Goal: Find specific page/section: Find specific page/section

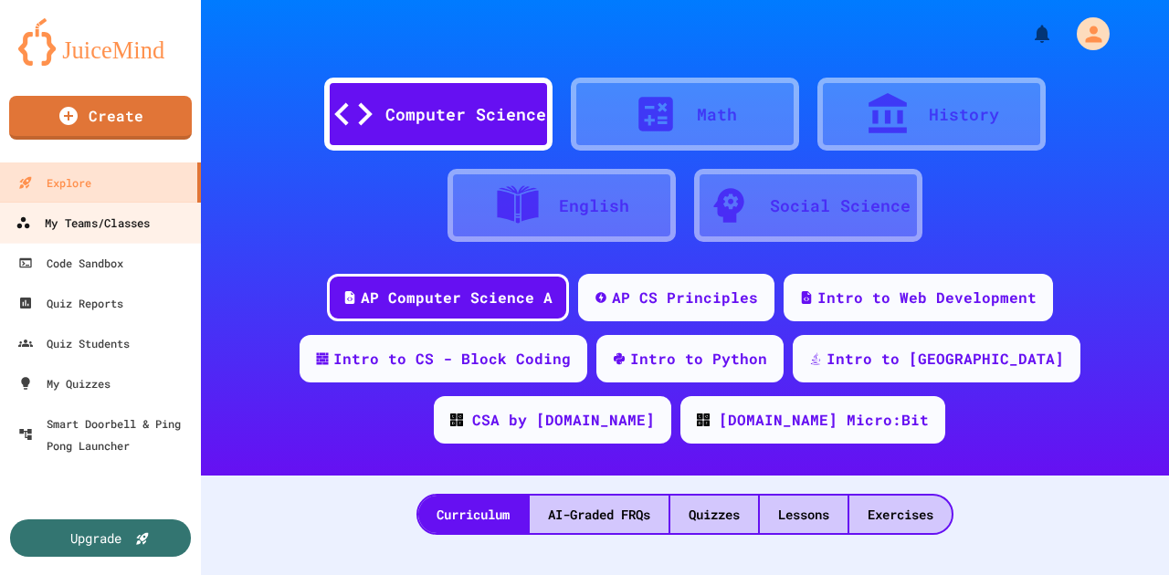
click at [96, 224] on div "My Teams/Classes" at bounding box center [83, 223] width 134 height 23
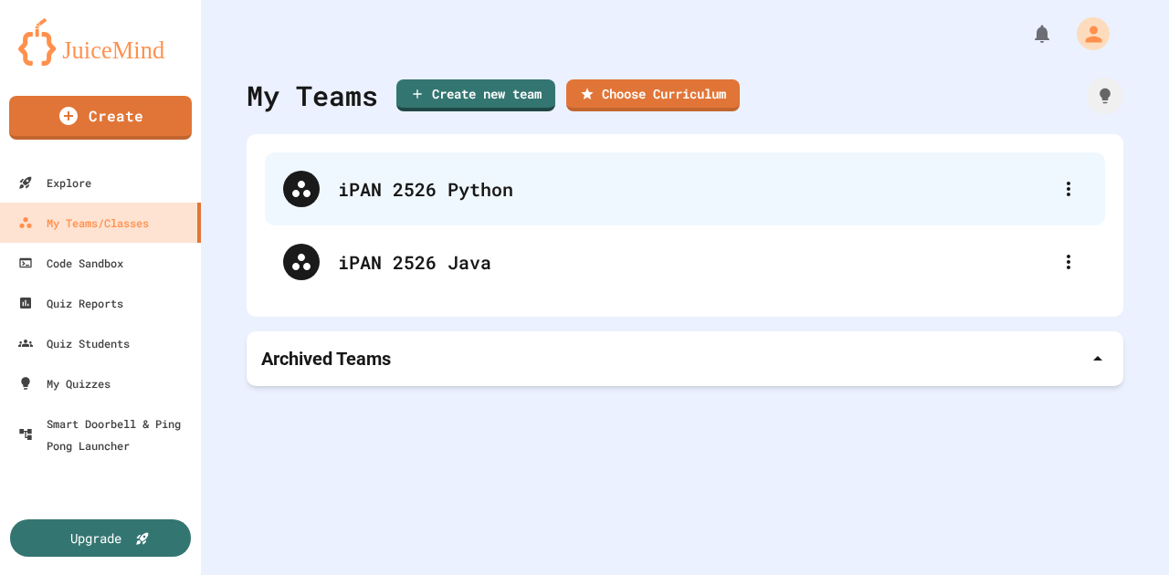
click at [397, 199] on div "iPAN 2526 Python" at bounding box center [694, 188] width 712 height 27
